Goal: Download file/media

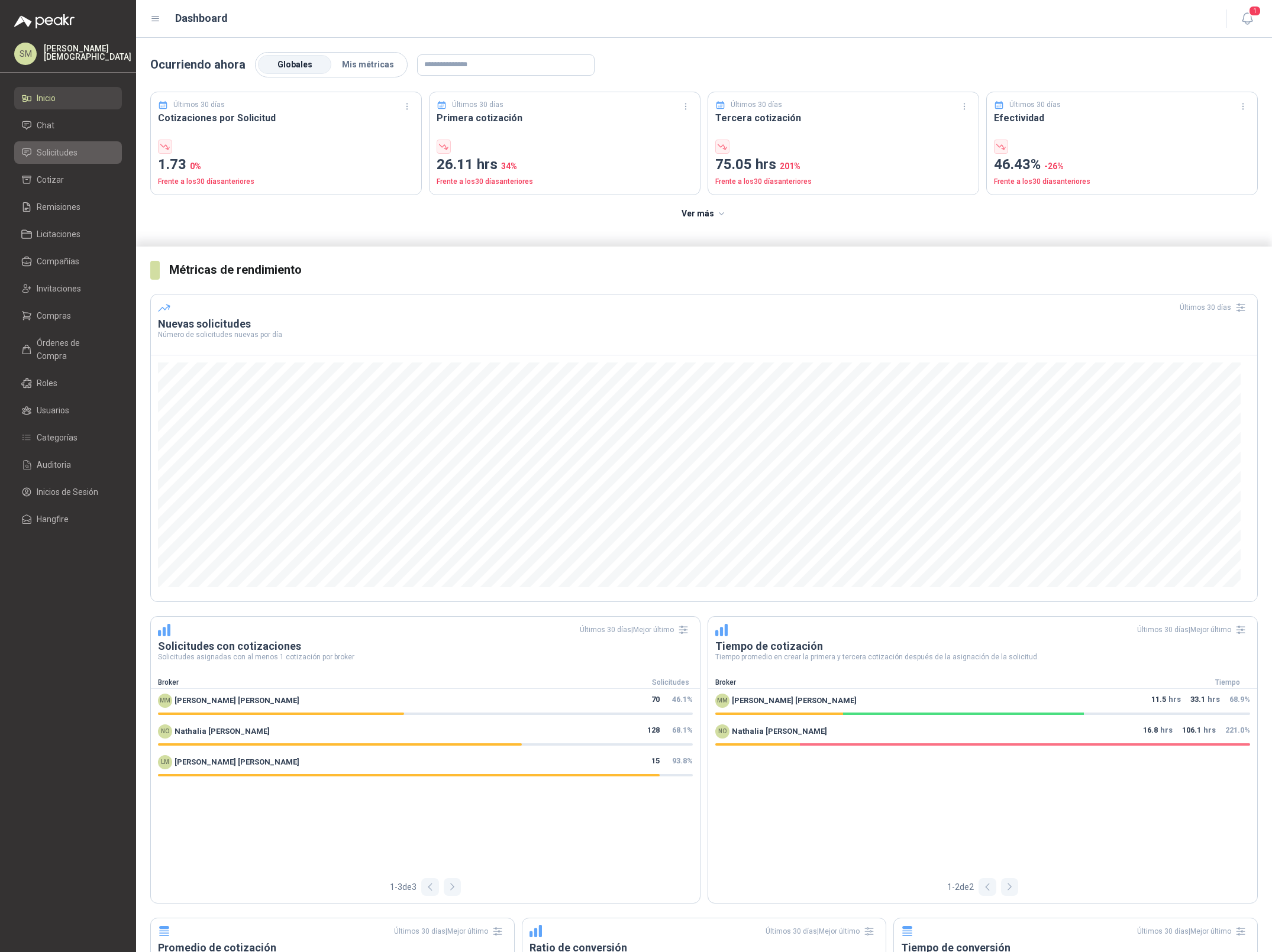
click at [66, 157] on span "Solicitudes" at bounding box center [57, 152] width 41 height 13
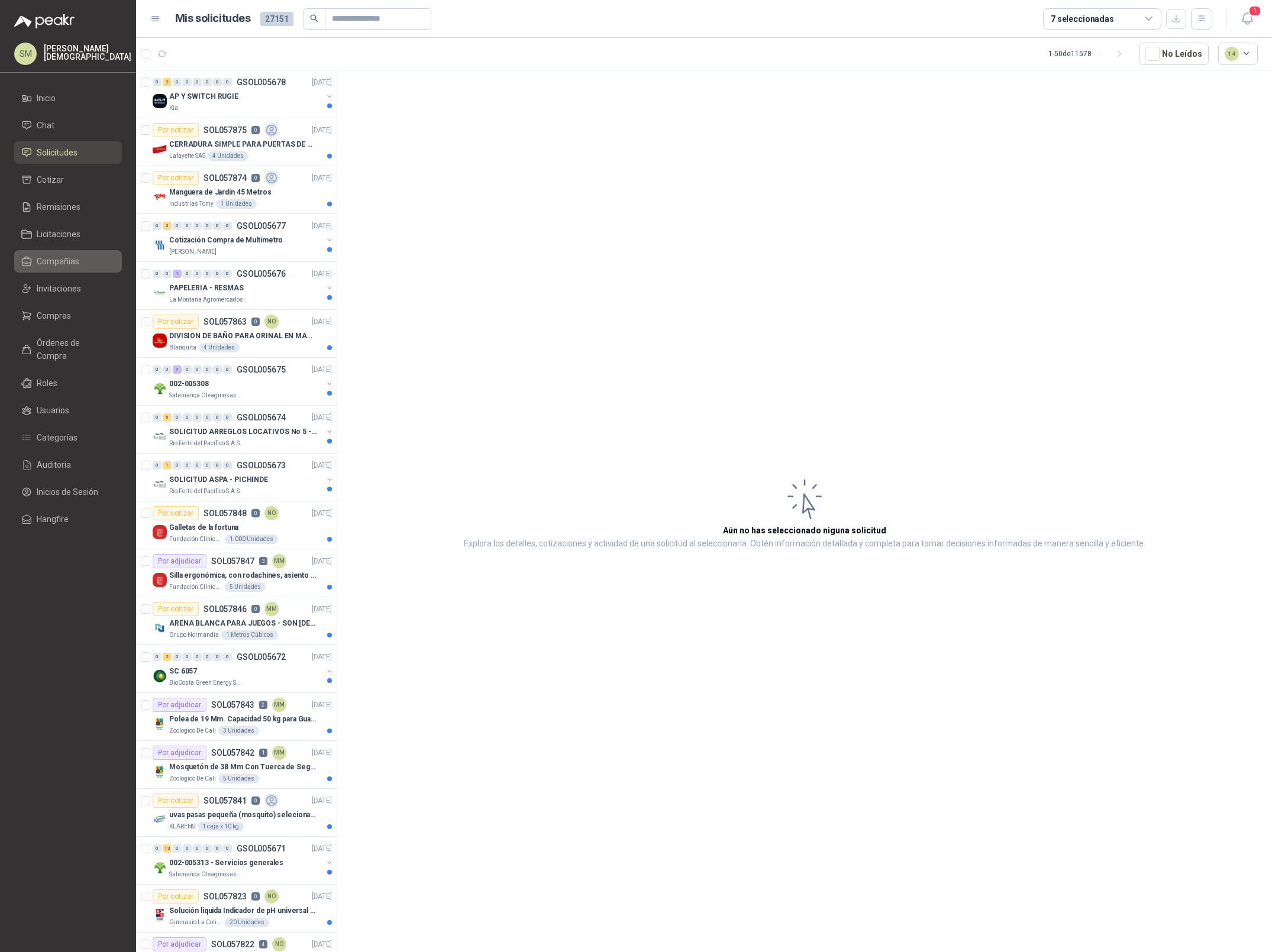
click at [52, 266] on span "Compañías" at bounding box center [57, 261] width 42 height 13
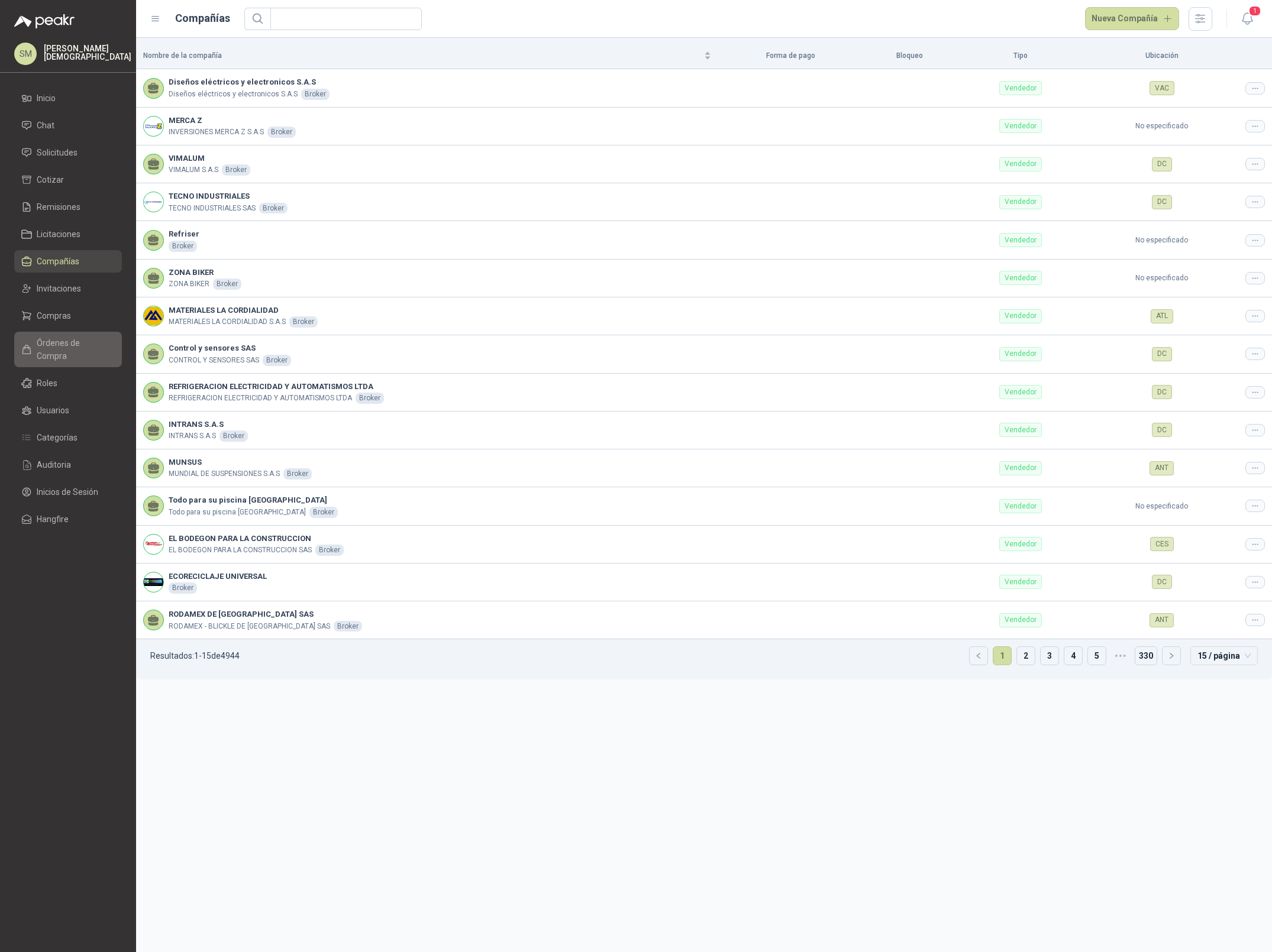
click at [65, 349] on link "Órdenes de Compra" at bounding box center [68, 349] width 108 height 36
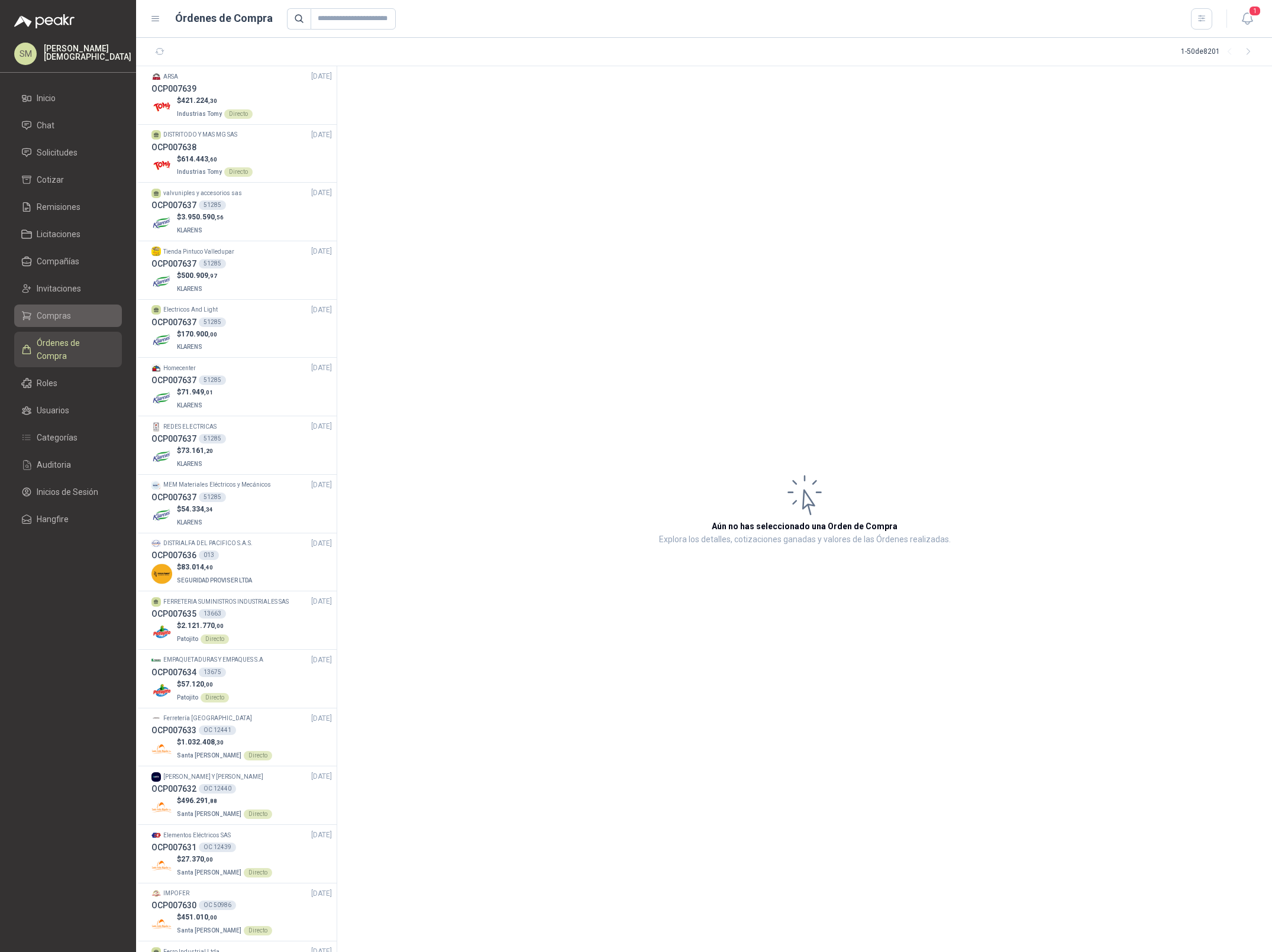
click at [55, 310] on span "Compras" at bounding box center [53, 316] width 34 height 13
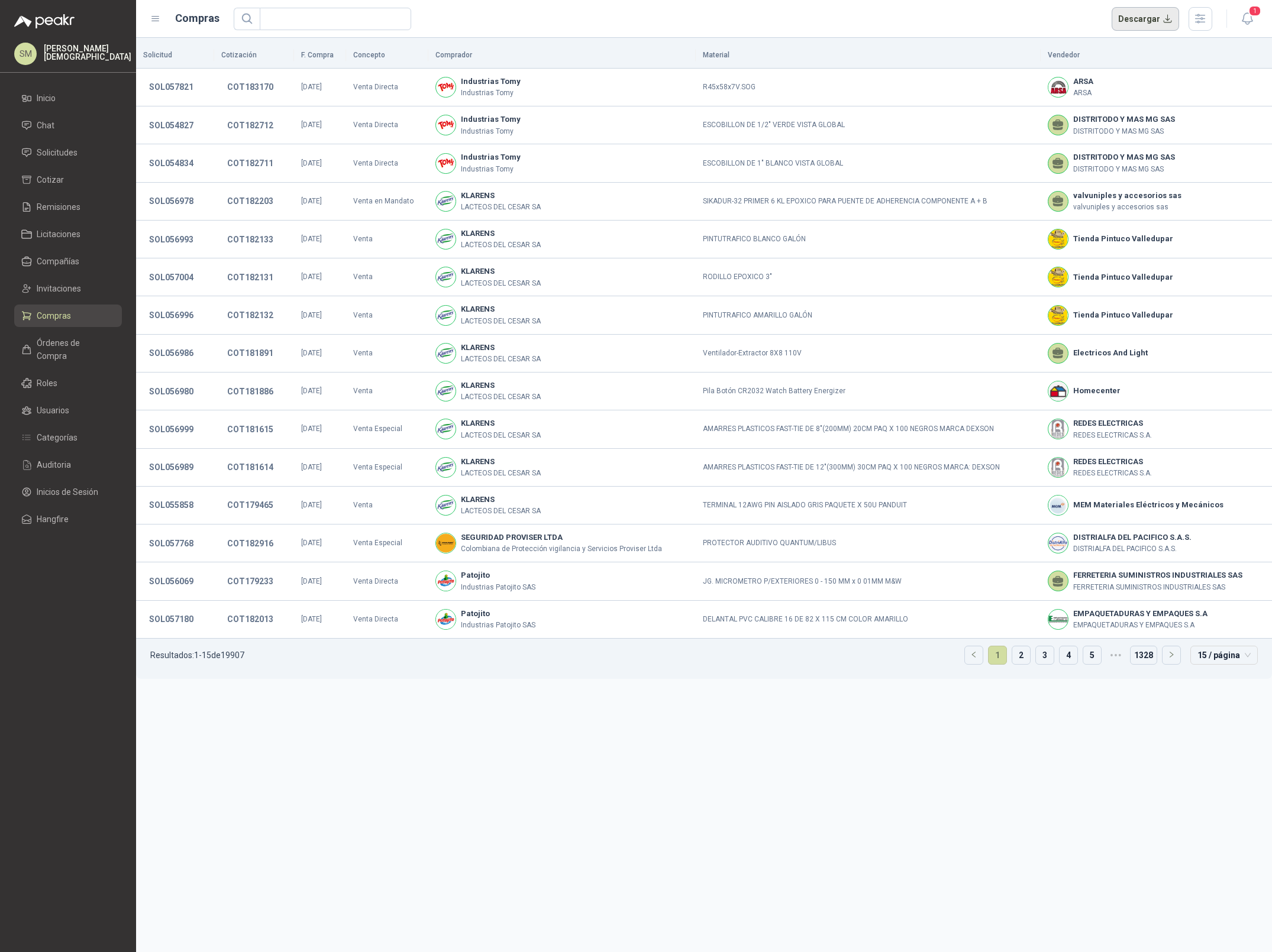
click at [1160, 18] on button "Descargar" at bounding box center [1145, 19] width 68 height 24
click at [66, 96] on li "Inicio" at bounding box center [68, 98] width 94 height 13
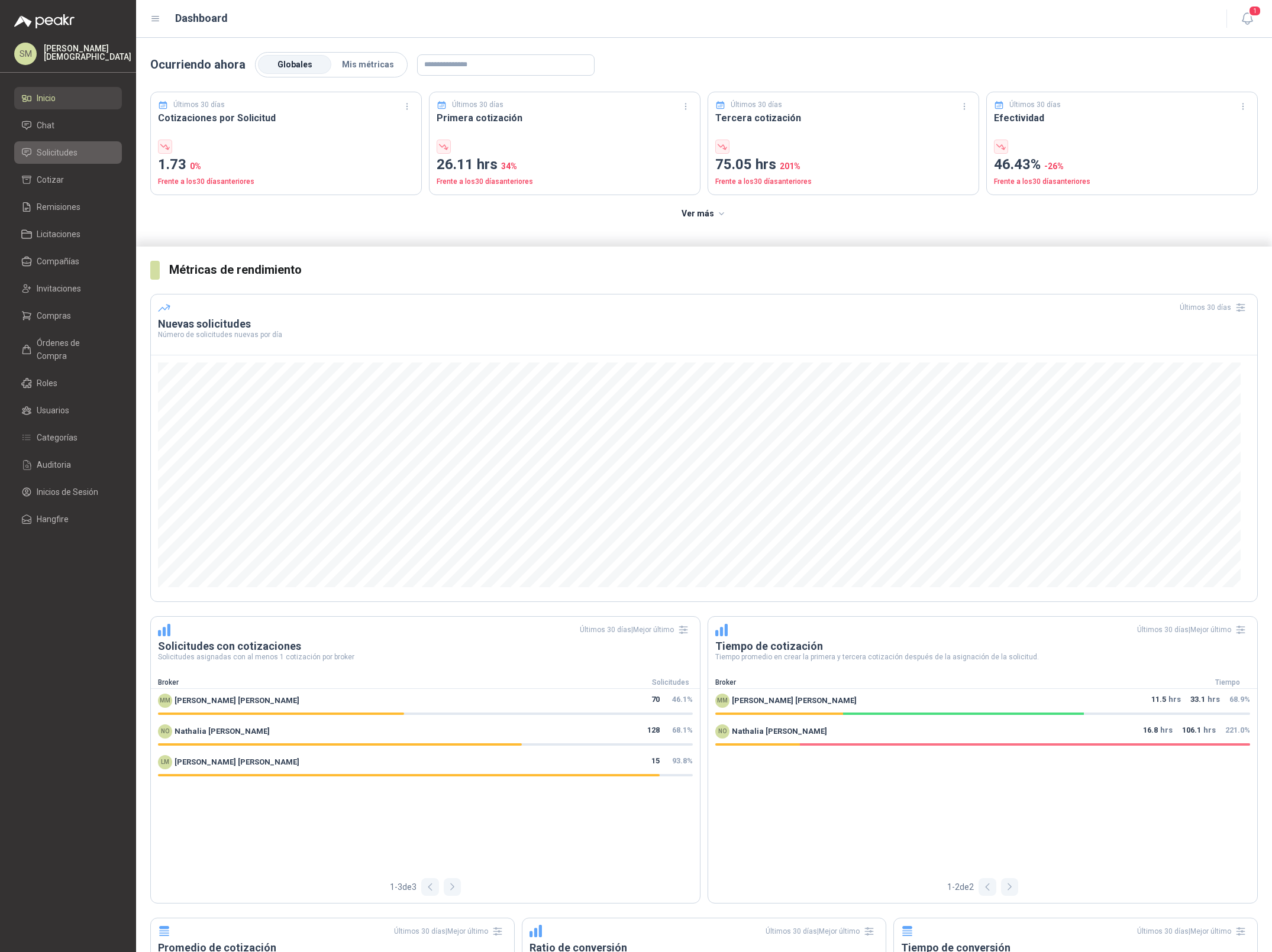
click at [53, 156] on span "Solicitudes" at bounding box center [57, 152] width 41 height 13
